Goal: Task Accomplishment & Management: Manage account settings

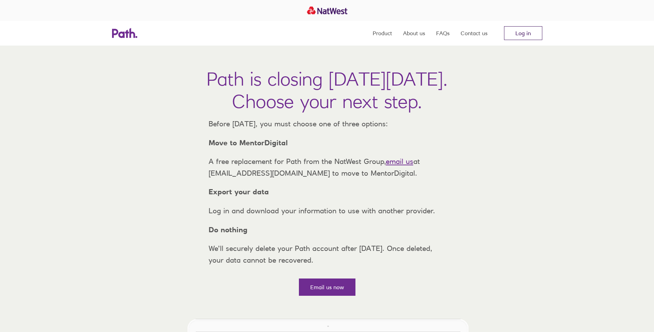
click at [523, 33] on link "Log in" at bounding box center [523, 33] width 38 height 14
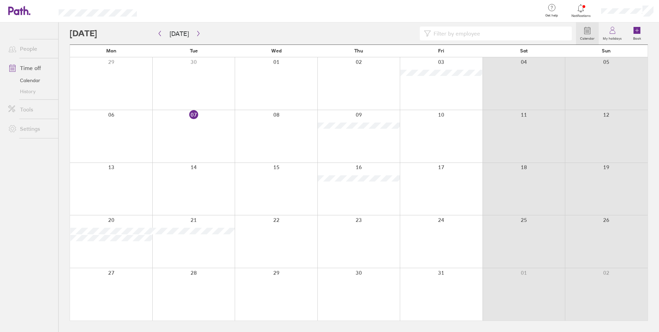
drag, startPoint x: 6, startPoint y: 31, endPoint x: 592, endPoint y: 298, distance: 643.6
click at [592, 298] on div "People Time off Calendar History Tools Settings Calendar My holidays Book [DATE…" at bounding box center [329, 176] width 659 height 309
copy div "People Time off Calendar History Tools Settings Calendar My holidays Book [DATE…"
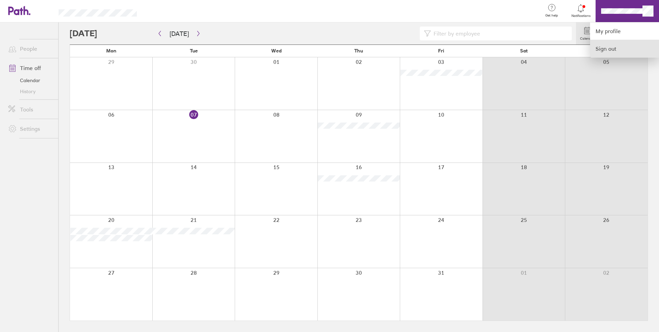
click at [596, 48] on link "Sign out" at bounding box center [624, 48] width 69 height 17
